Goal: Task Accomplishment & Management: Manage account settings

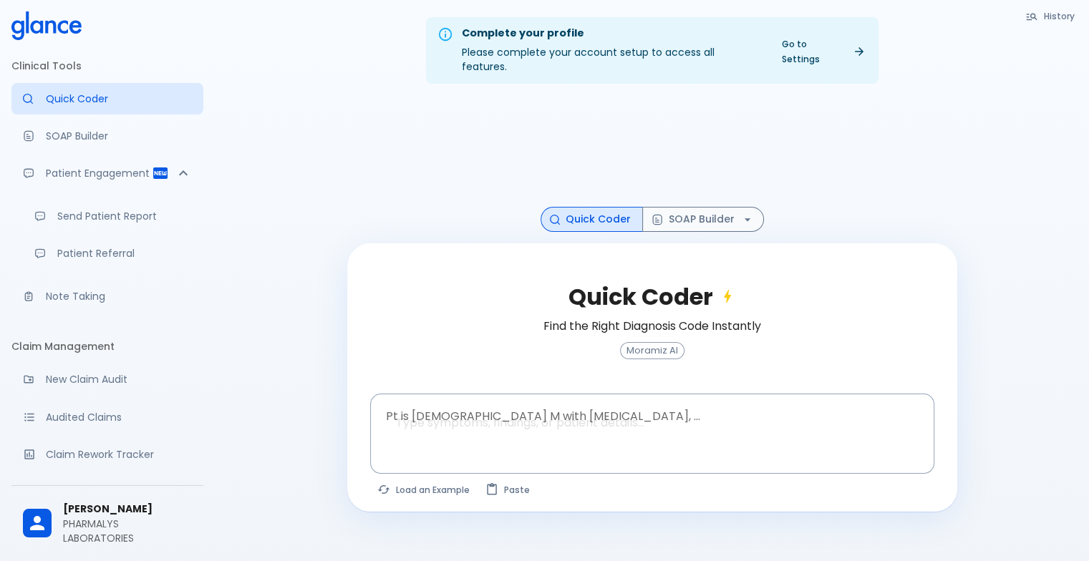
drag, startPoint x: 193, startPoint y: 229, endPoint x: 195, endPoint y: 352, distance: 123.2
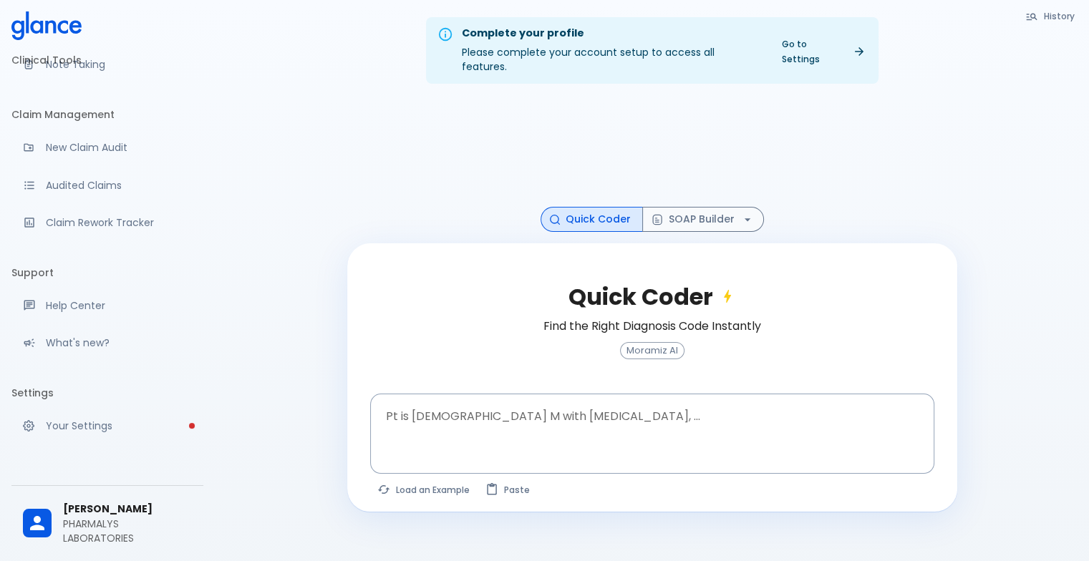
scroll to position [234, 0]
click at [253, 342] on div "Complete your profile Please complete your account setup to access all features…" at bounding box center [652, 298] width 874 height 596
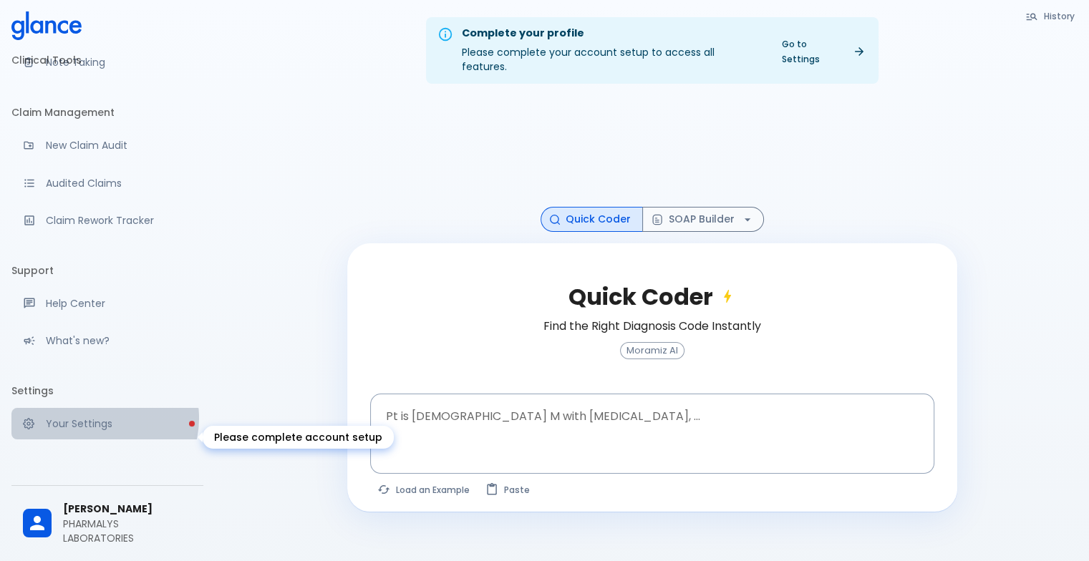
click at [104, 431] on p "Your Settings" at bounding box center [119, 424] width 146 height 14
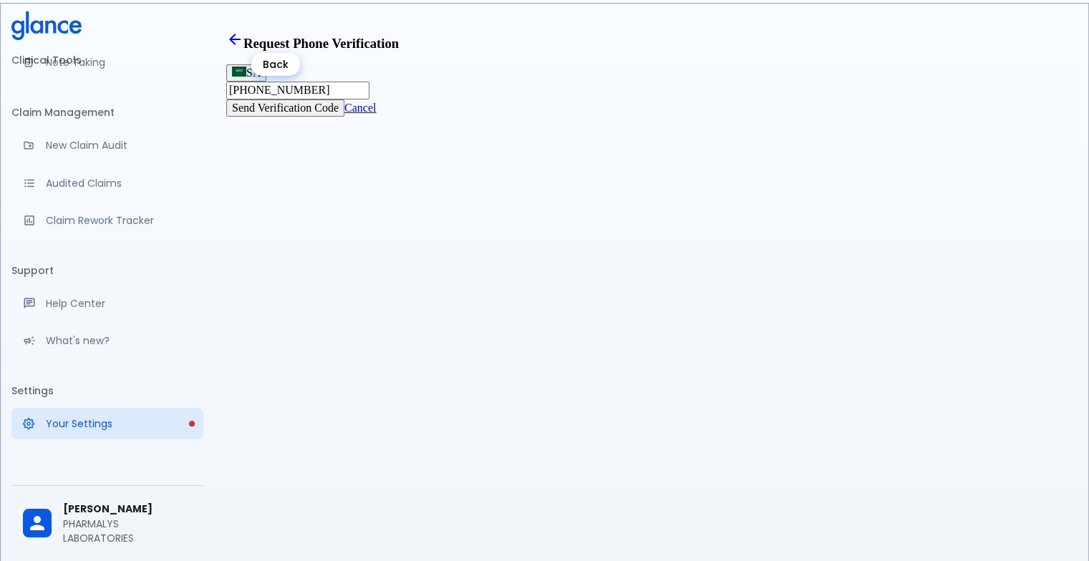
click at [243, 48] on icon "Back" at bounding box center [234, 39] width 17 height 17
